Goal: Browse casually: Explore the website without a specific task or goal

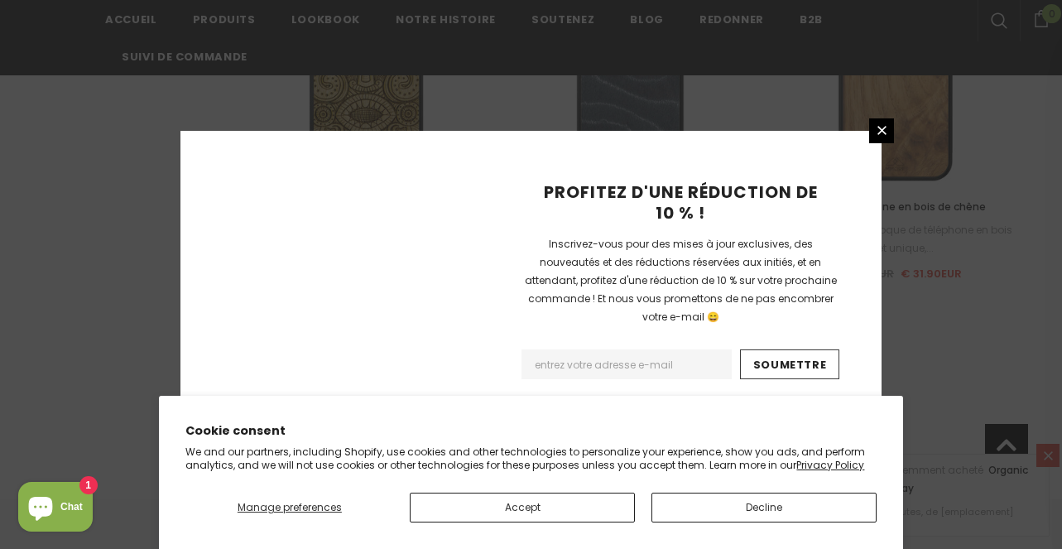
scroll to position [2102, 0]
